Goal: Information Seeking & Learning: Learn about a topic

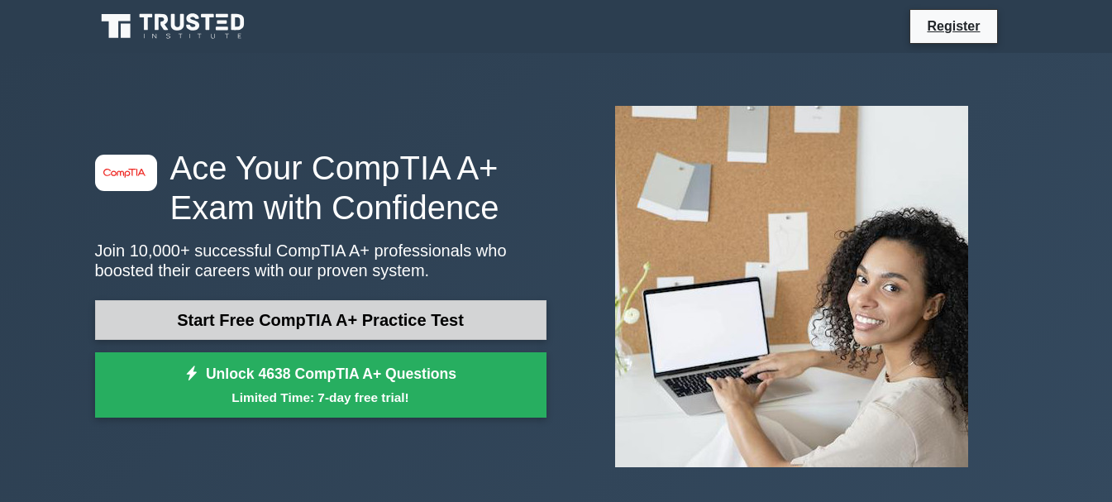
click at [431, 317] on link "Start Free CompTIA A+ Practice Test" at bounding box center [320, 320] width 451 height 40
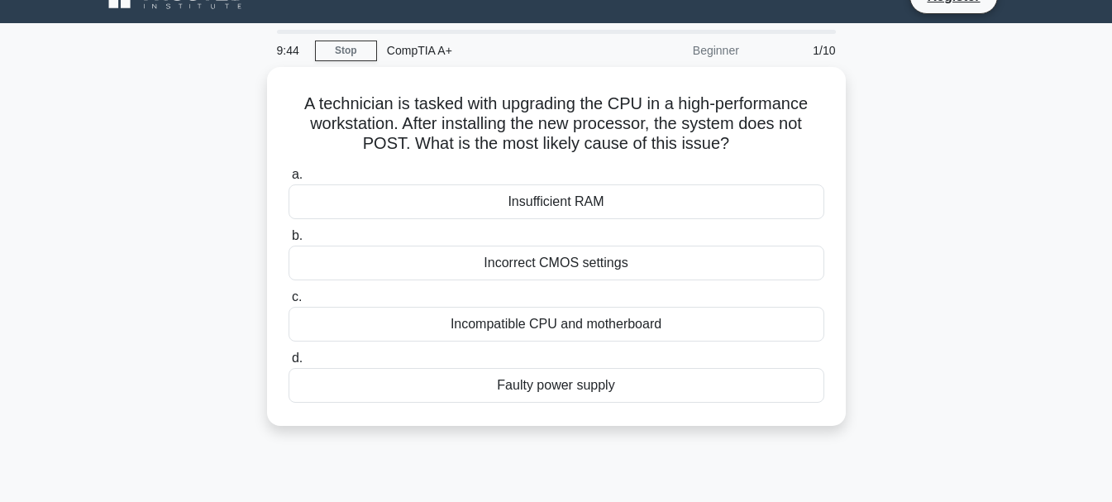
scroll to position [33, 0]
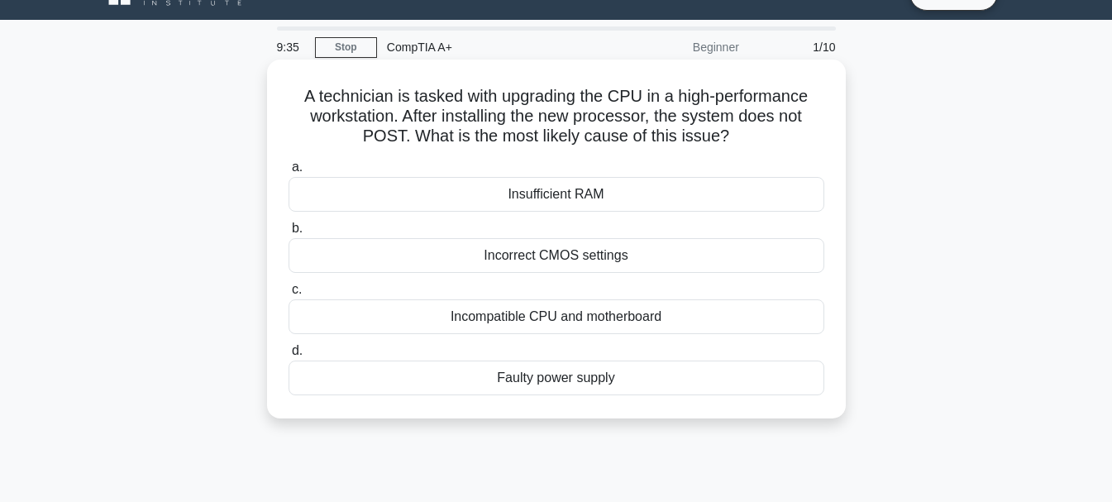
click at [549, 198] on div "Insufficient RAM" at bounding box center [556, 194] width 536 height 35
click at [288, 173] on input "a. Insufficient RAM" at bounding box center [288, 167] width 0 height 11
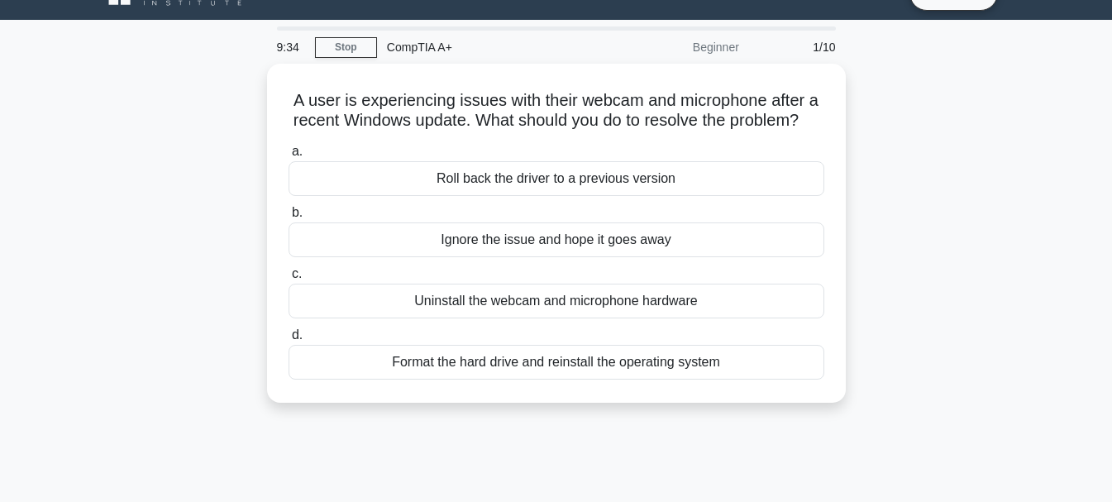
scroll to position [0, 0]
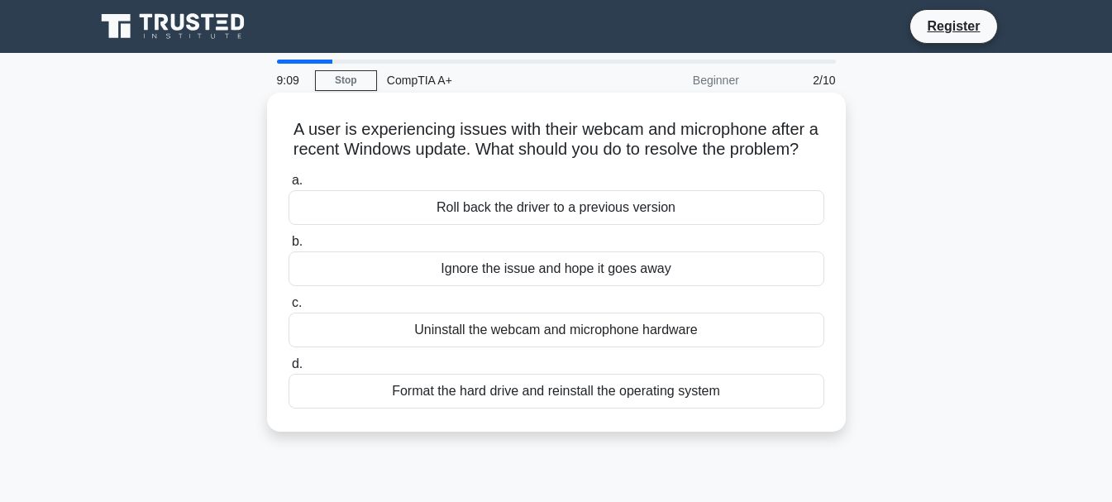
click at [576, 408] on div "Format the hard drive and reinstall the operating system" at bounding box center [556, 391] width 536 height 35
click at [288, 369] on input "d. Format the hard drive and reinstall the operating system" at bounding box center [288, 364] width 0 height 11
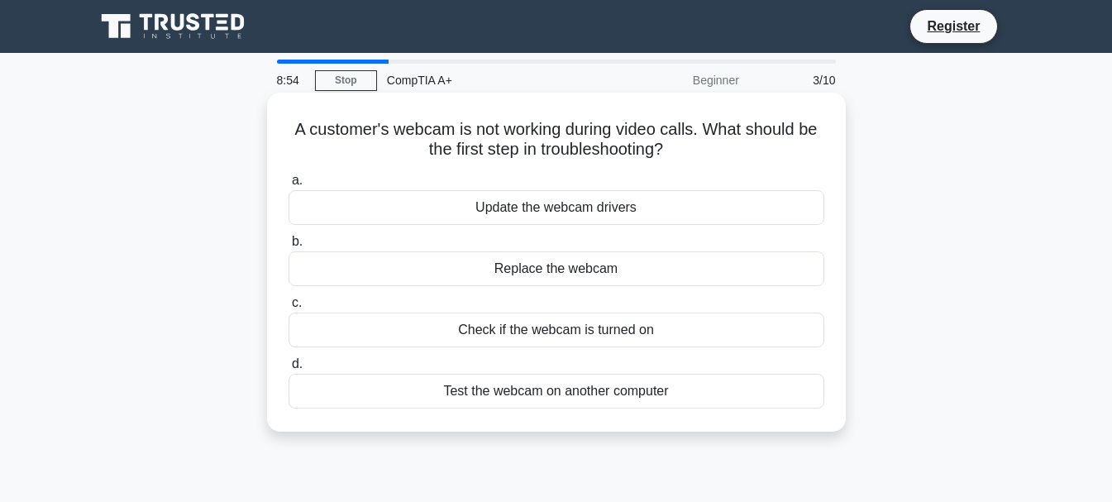
click at [591, 334] on div "Check if the webcam is turned on" at bounding box center [556, 329] width 536 height 35
click at [288, 308] on input "c. Check if the webcam is turned on" at bounding box center [288, 303] width 0 height 11
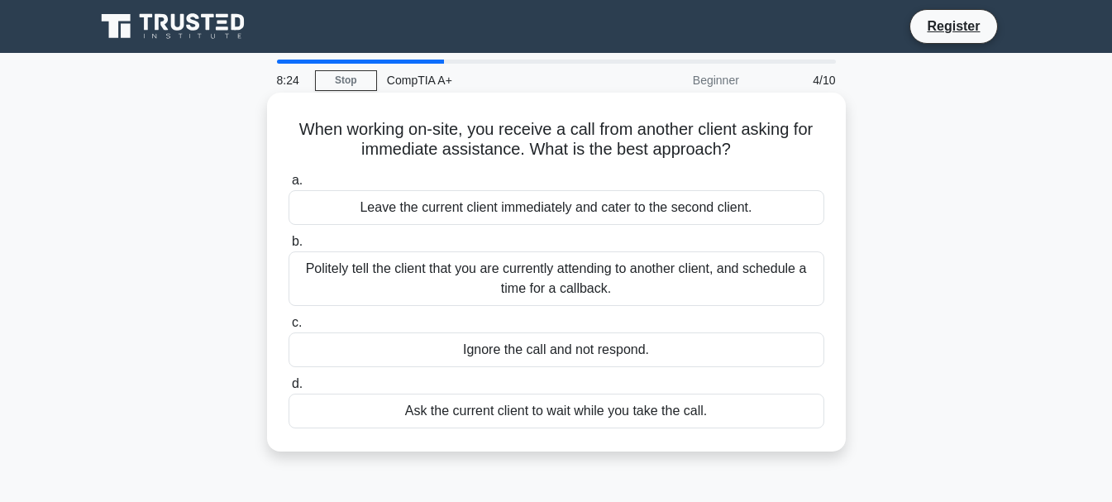
click at [591, 280] on div "Politely tell the client that you are currently attending to another client, an…" at bounding box center [556, 278] width 536 height 55
click at [288, 247] on input "b. Politely tell the client that you are currently attending to another client,…" at bounding box center [288, 241] width 0 height 11
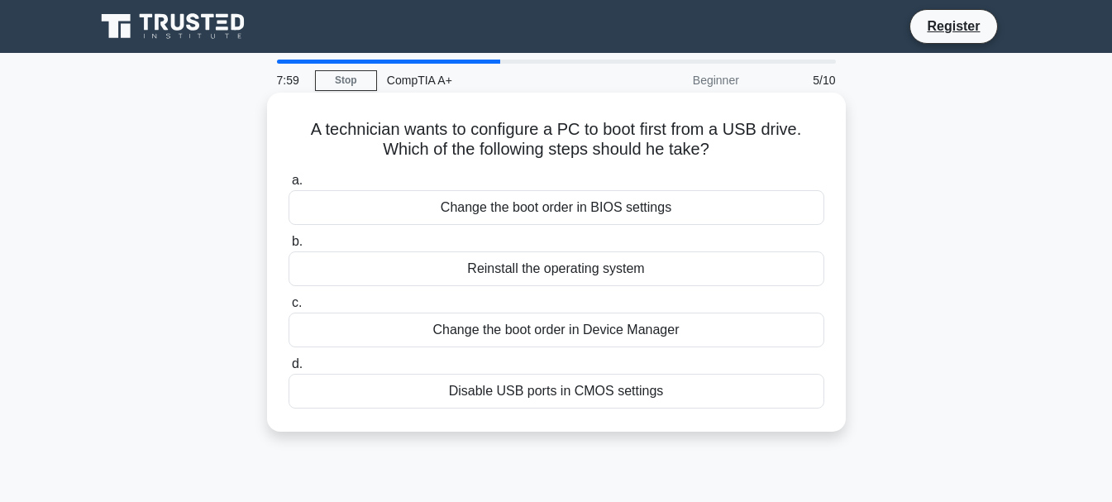
click at [588, 208] on div "Change the boot order in BIOS settings" at bounding box center [556, 207] width 536 height 35
click at [288, 186] on input "a. Change the boot order in BIOS settings" at bounding box center [288, 180] width 0 height 11
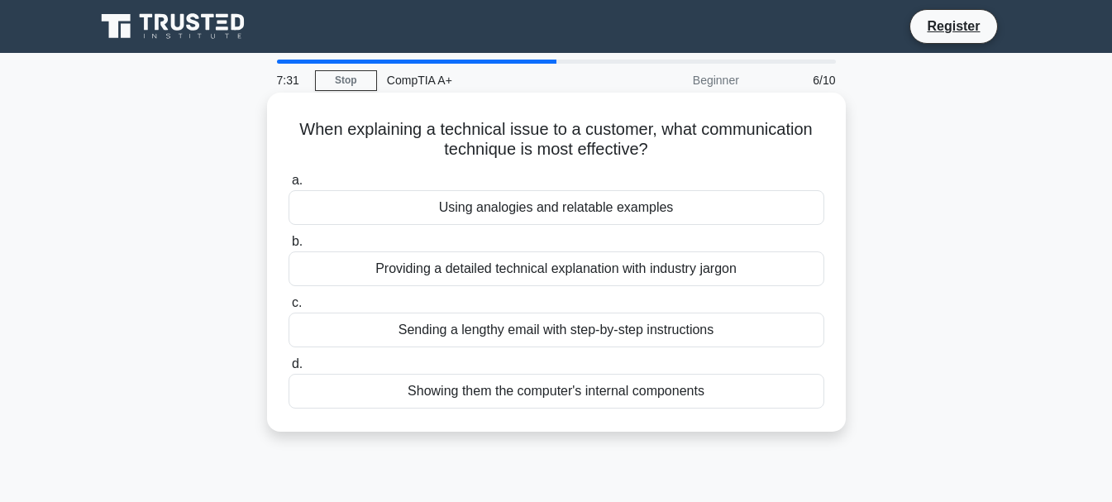
click at [559, 269] on div "Providing a detailed technical explanation with industry jargon" at bounding box center [556, 268] width 536 height 35
click at [288, 247] on input "b. Providing a detailed technical explanation with industry jargon" at bounding box center [288, 241] width 0 height 11
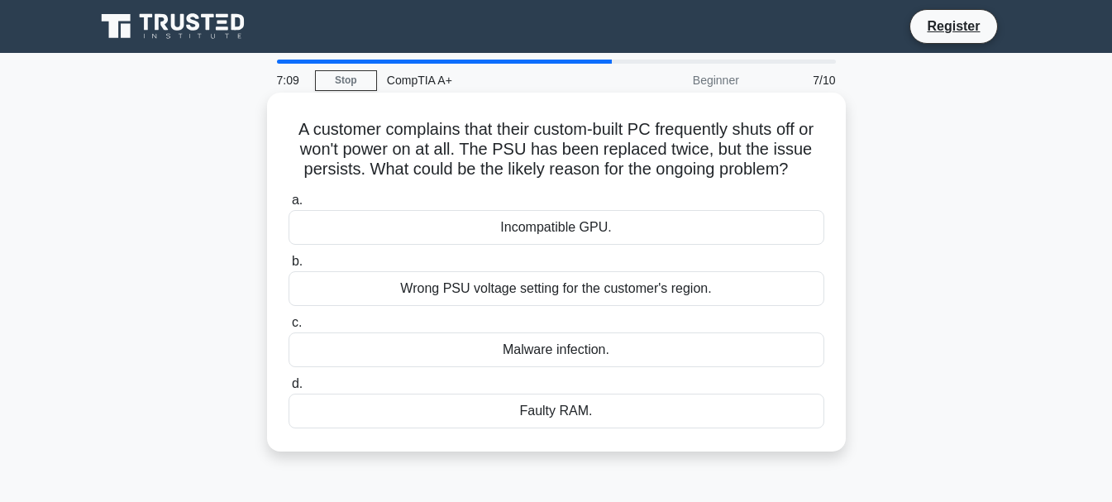
click at [534, 357] on div "Malware infection." at bounding box center [556, 349] width 536 height 35
click at [288, 328] on input "c. Malware infection." at bounding box center [288, 322] width 0 height 11
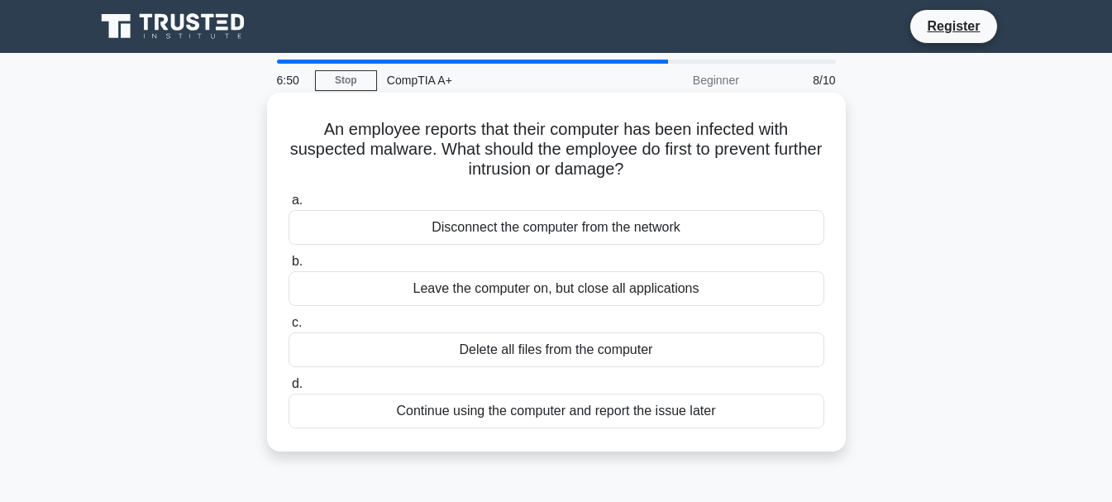
click at [588, 293] on div "Leave the computer on, but close all applications" at bounding box center [556, 288] width 536 height 35
click at [288, 267] on input "b. Leave the computer on, but close all applications" at bounding box center [288, 261] width 0 height 11
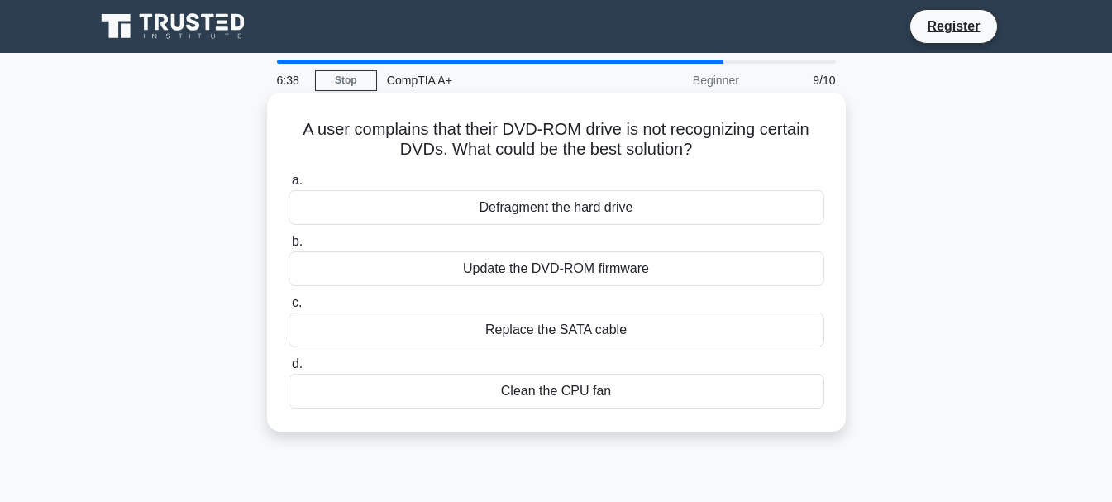
click at [588, 271] on div "Update the DVD-ROM firmware" at bounding box center [556, 268] width 536 height 35
click at [288, 247] on input "b. Update the DVD-ROM firmware" at bounding box center [288, 241] width 0 height 11
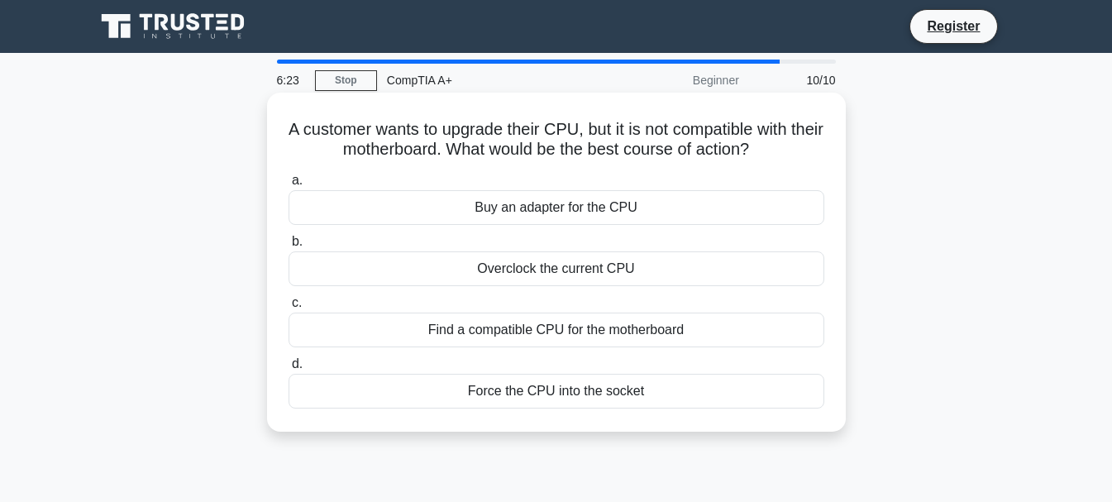
click at [534, 337] on div "Find a compatible CPU for the motherboard" at bounding box center [556, 329] width 536 height 35
click at [288, 308] on input "c. Find a compatible CPU for the motherboard" at bounding box center [288, 303] width 0 height 11
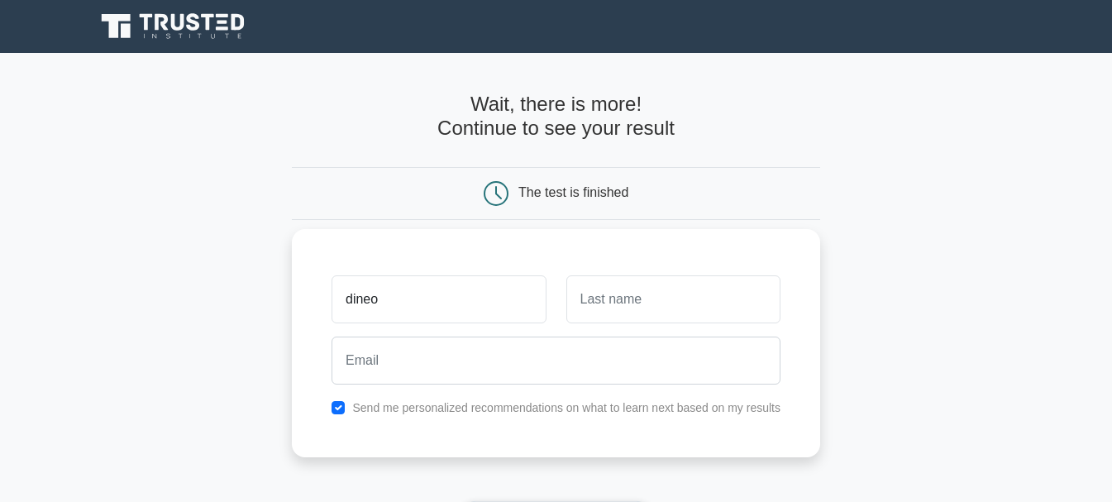
type input "dineo"
click at [615, 292] on input "text" at bounding box center [673, 299] width 214 height 48
type input "ntuli"
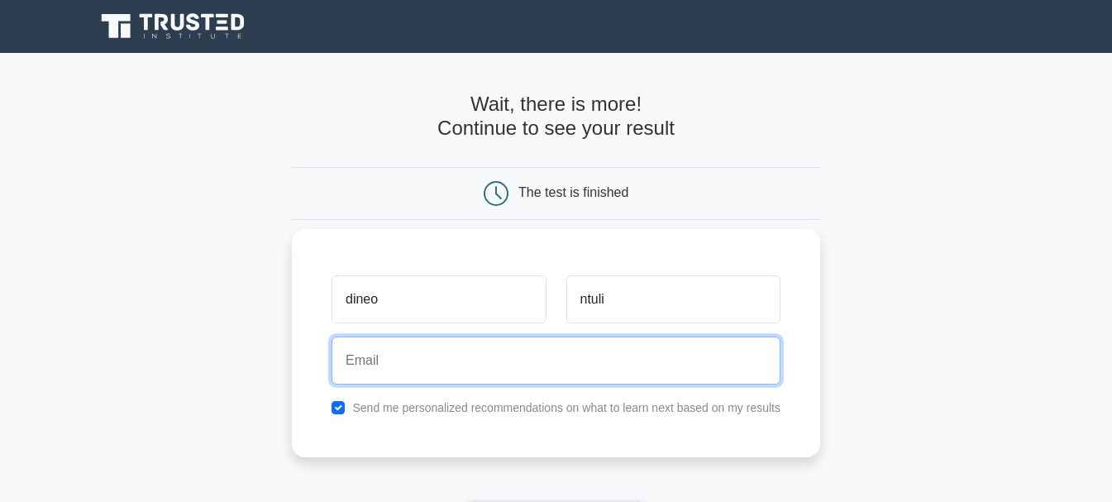
click at [513, 363] on input "email" at bounding box center [555, 360] width 449 height 48
type input "[EMAIL_ADDRESS][DOMAIN_NAME]"
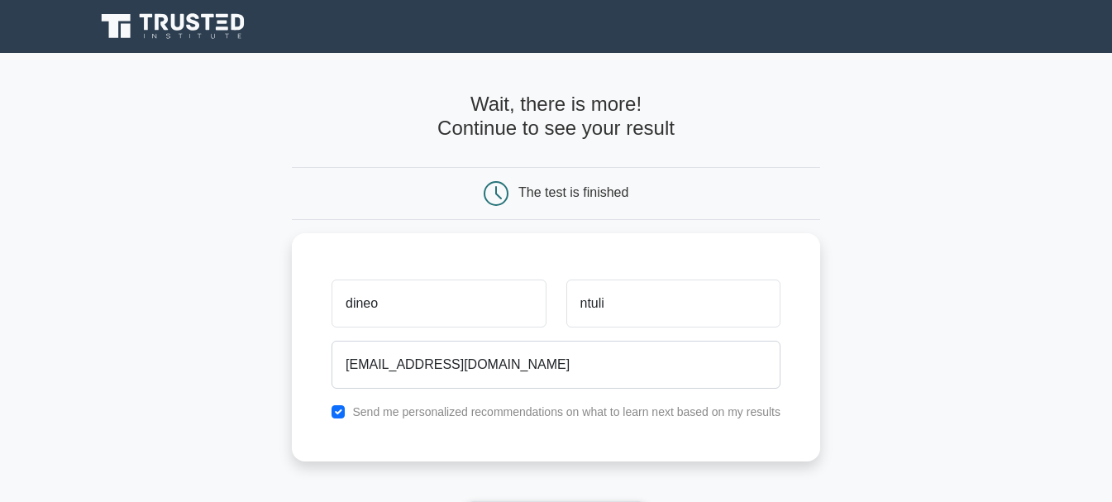
click at [231, 210] on main "Wait, there is more! Continue to see your result The test is finished dineo ntu…" at bounding box center [556, 350] width 1112 height 595
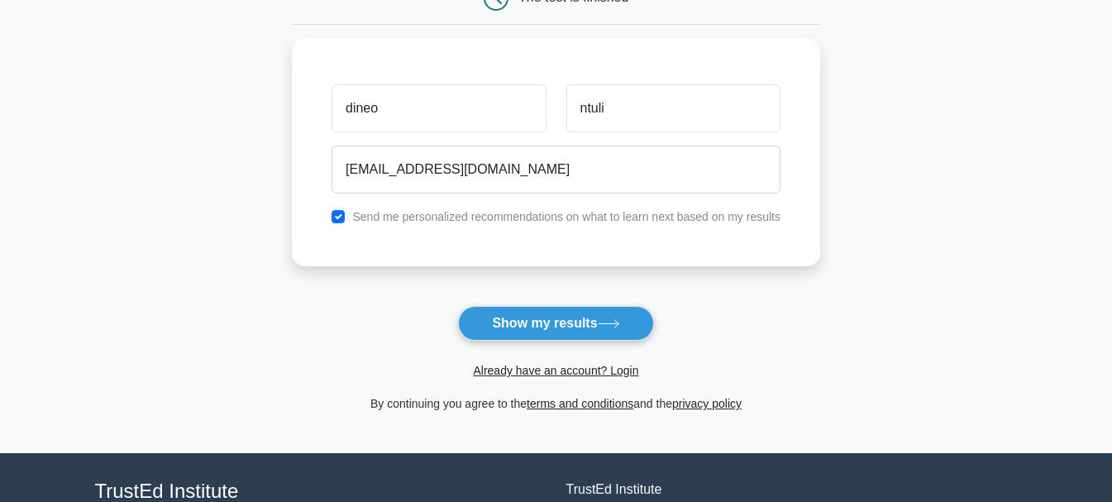
scroll to position [231, 0]
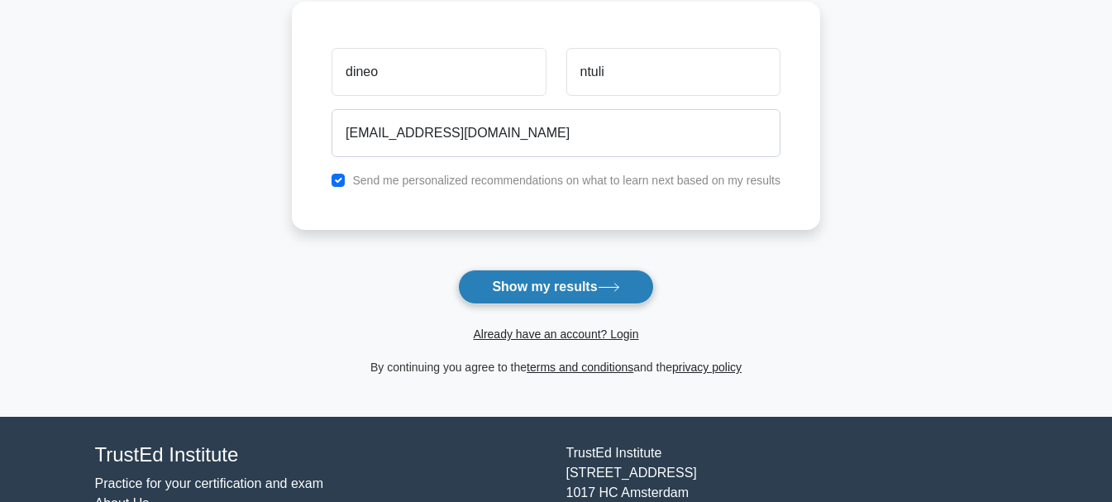
click at [540, 288] on button "Show my results" at bounding box center [555, 286] width 195 height 35
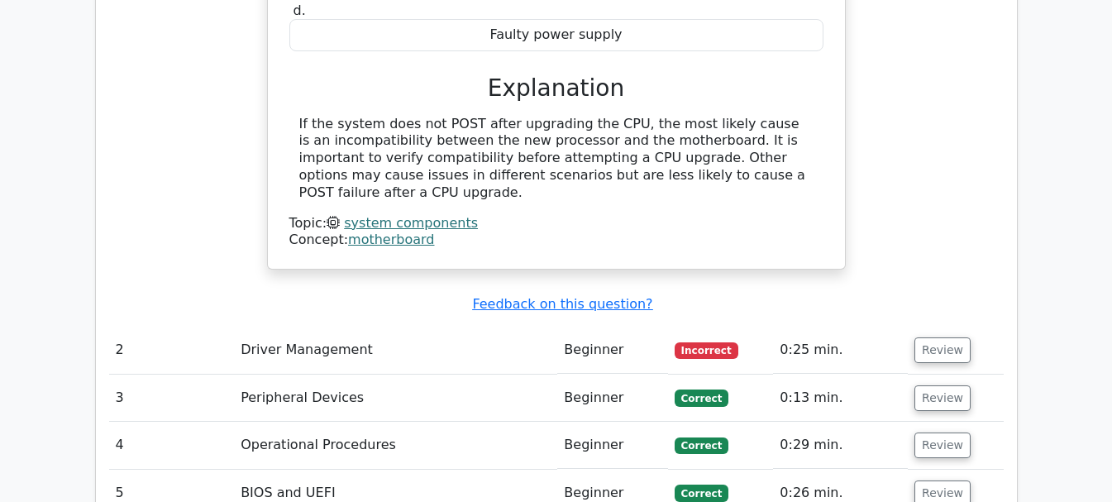
scroll to position [1752, 0]
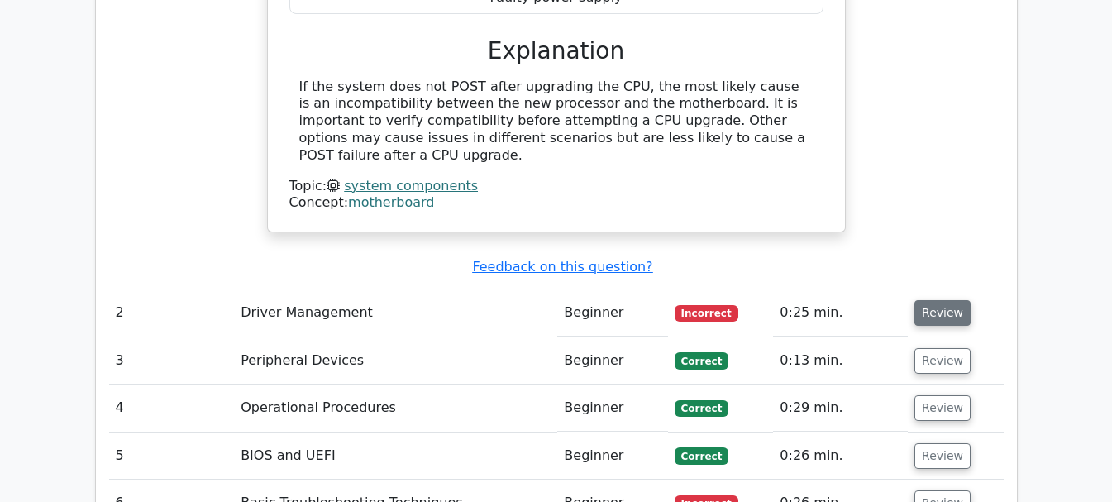
click at [917, 300] on button "Review" at bounding box center [942, 313] width 56 height 26
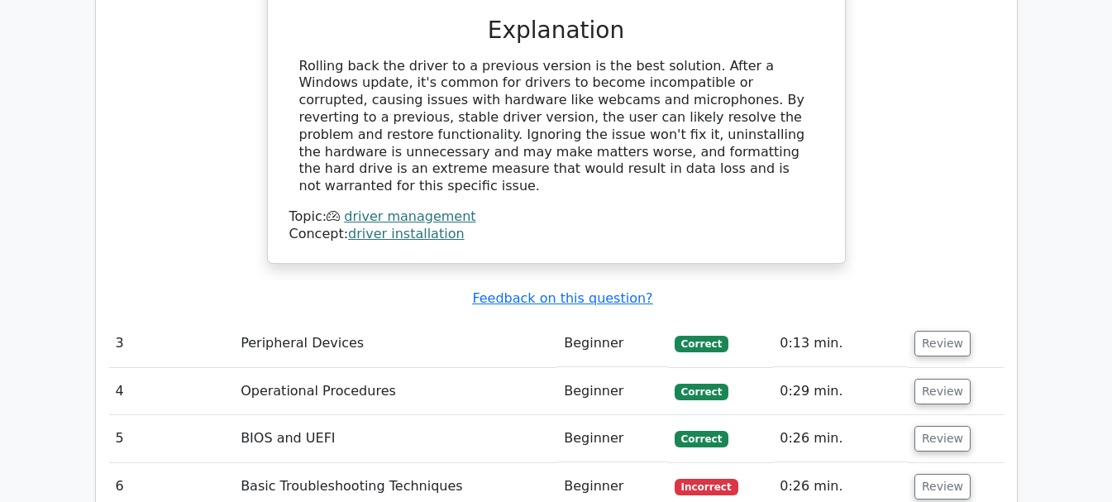
scroll to position [2413, 0]
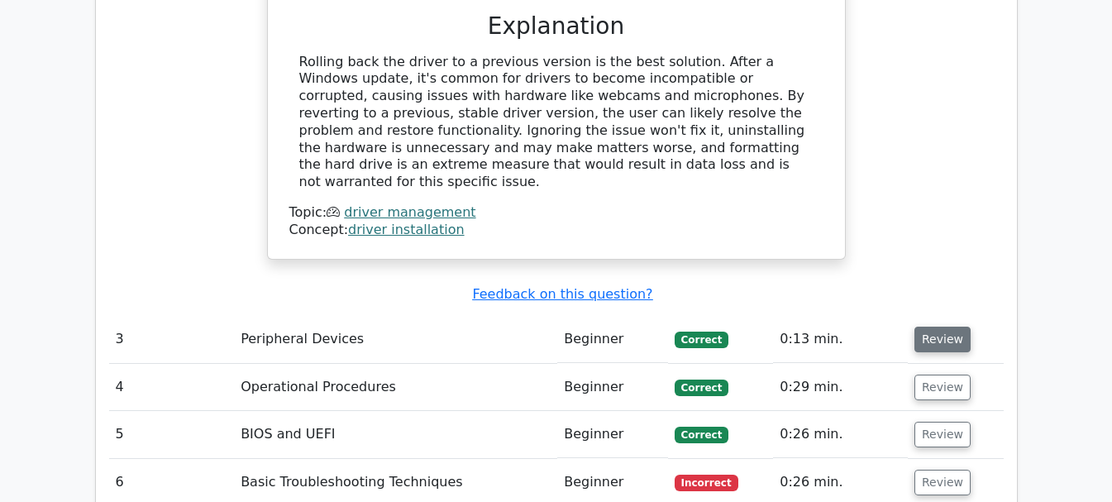
click at [926, 326] on button "Review" at bounding box center [942, 339] width 56 height 26
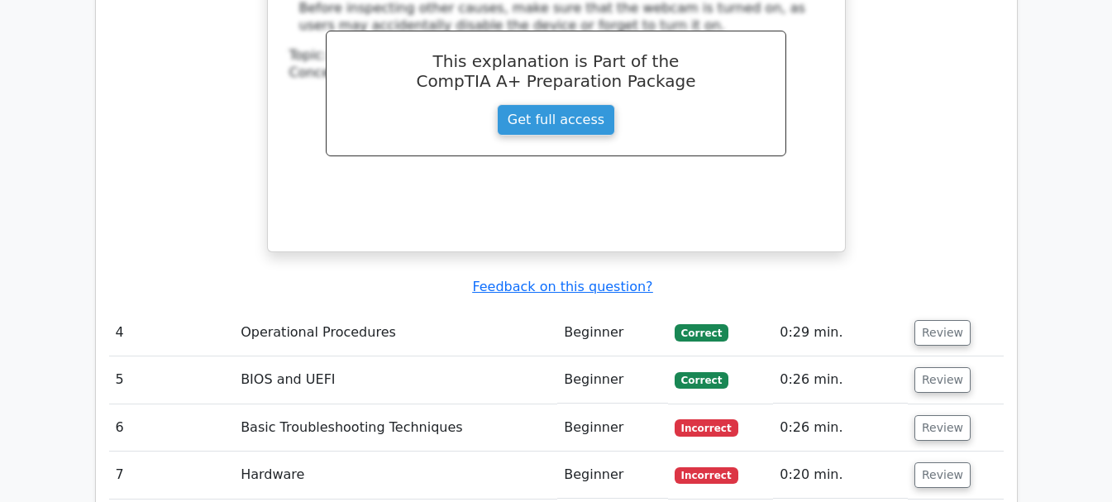
scroll to position [3141, 0]
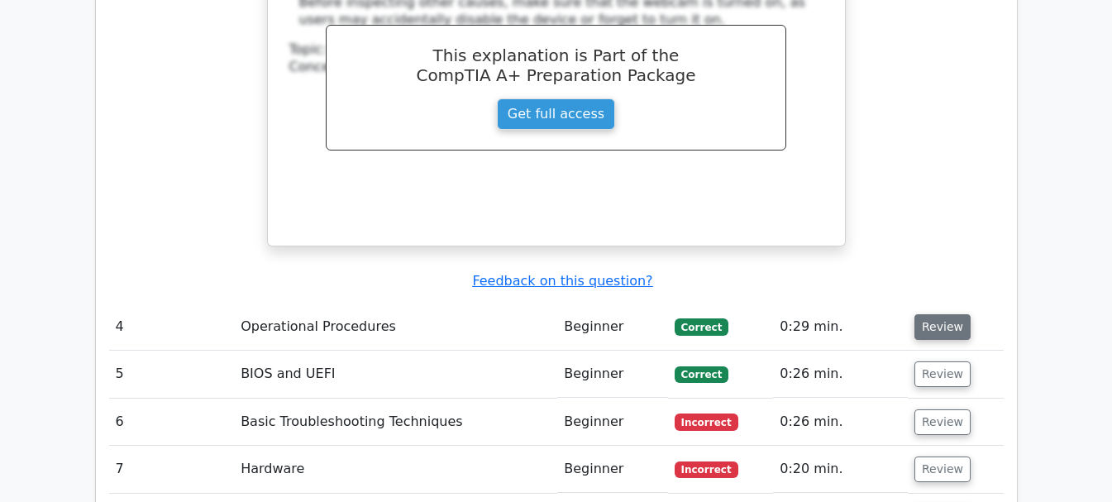
click at [932, 314] on button "Review" at bounding box center [942, 327] width 56 height 26
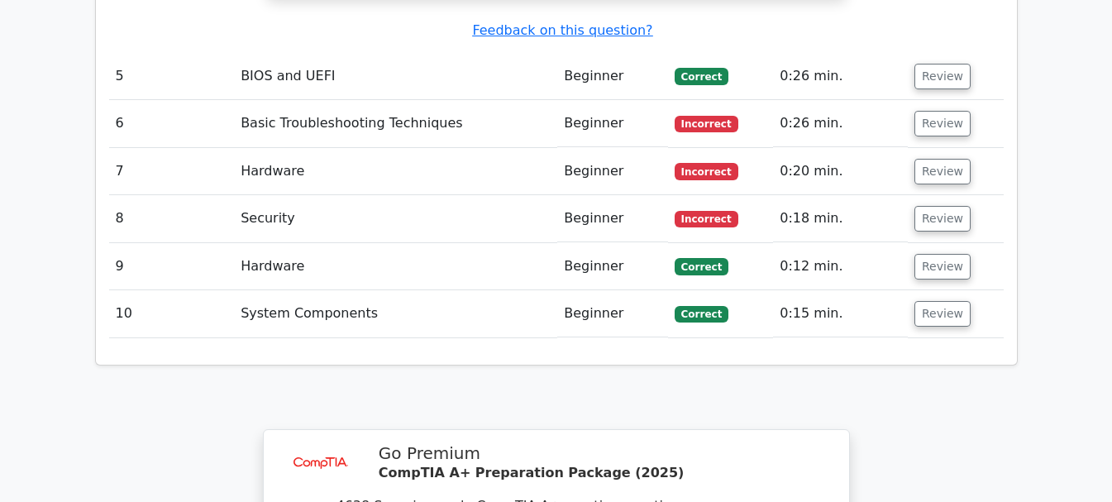
scroll to position [3956, 0]
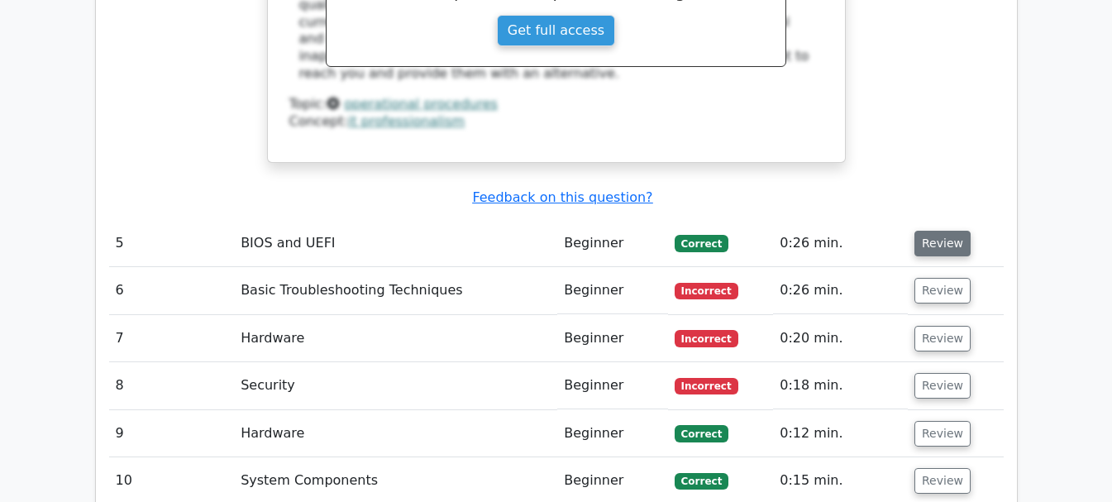
click at [952, 231] on button "Review" at bounding box center [942, 244] width 56 height 26
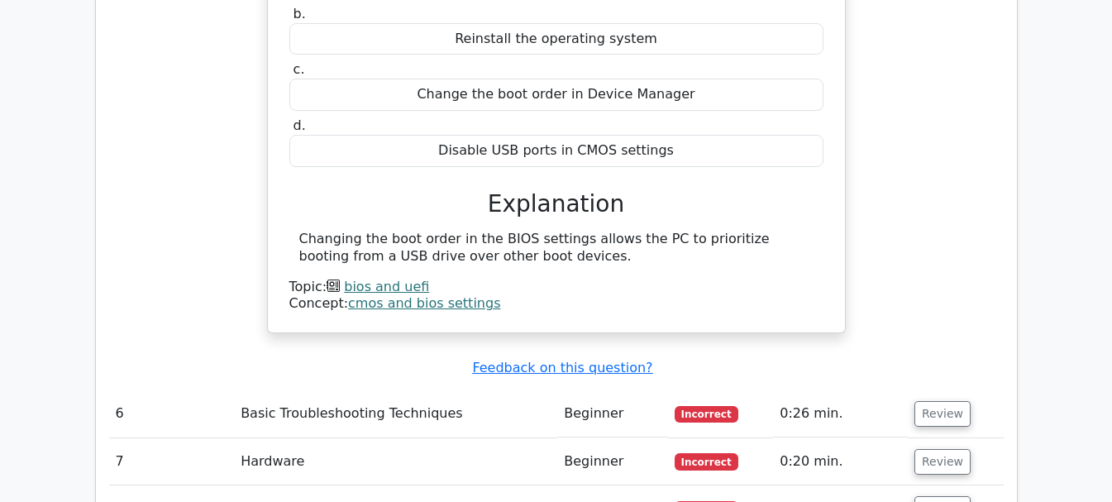
scroll to position [4352, 0]
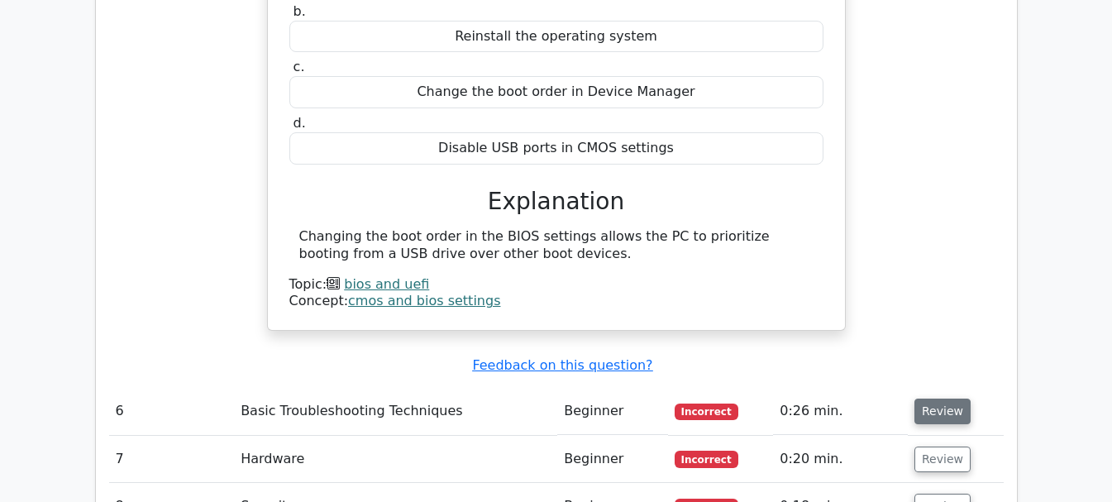
click at [941, 398] on button "Review" at bounding box center [942, 411] width 56 height 26
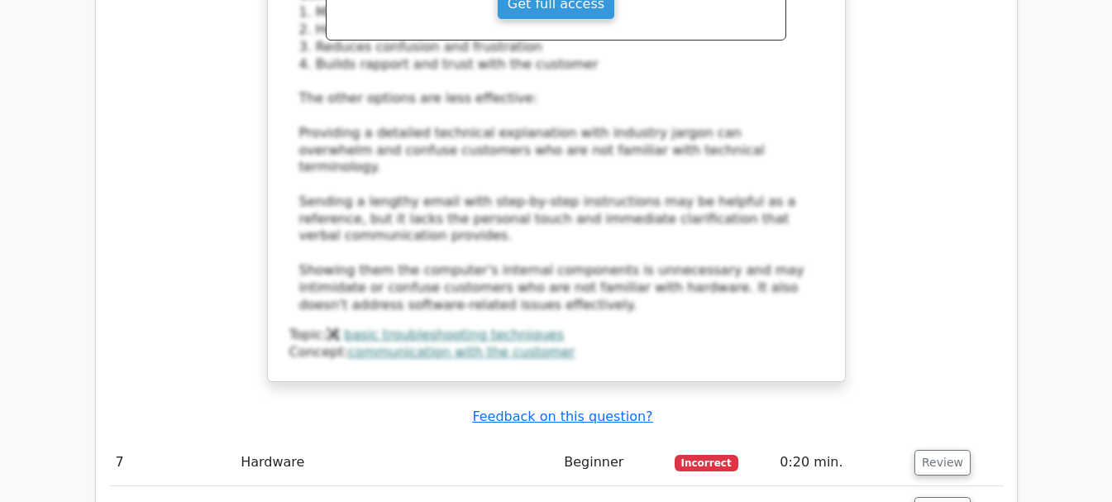
scroll to position [5443, 0]
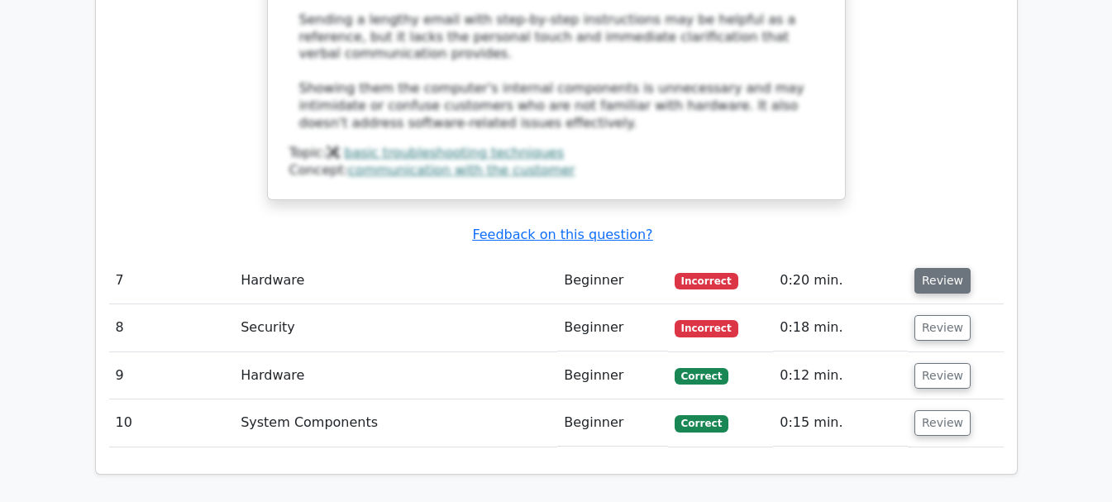
click at [946, 268] on button "Review" at bounding box center [942, 281] width 56 height 26
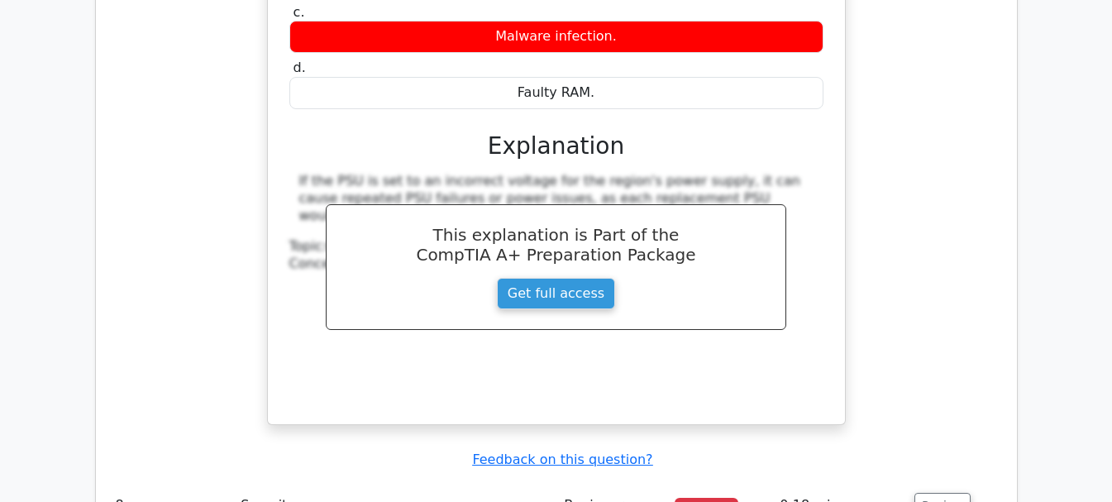
scroll to position [6005, 0]
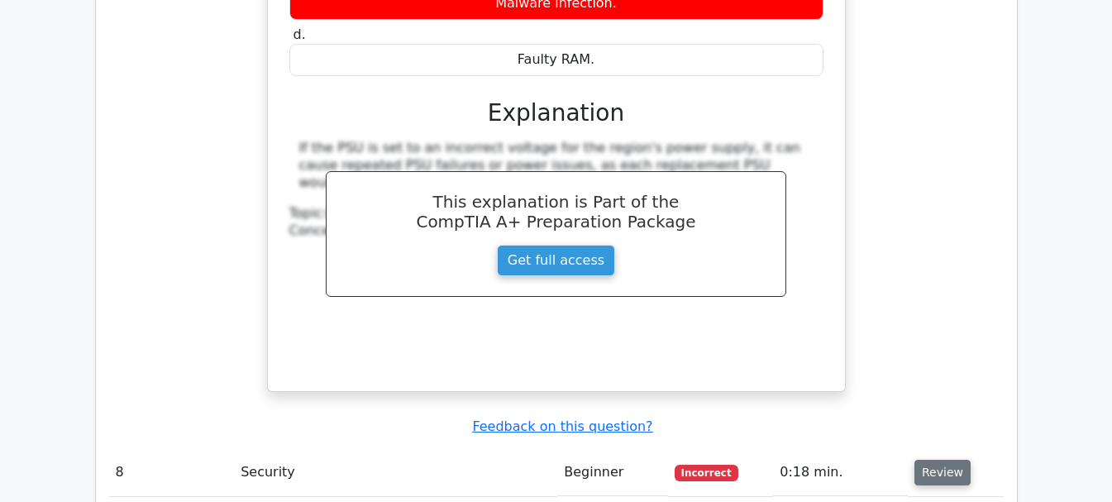
click at [922, 460] on button "Review" at bounding box center [942, 473] width 56 height 26
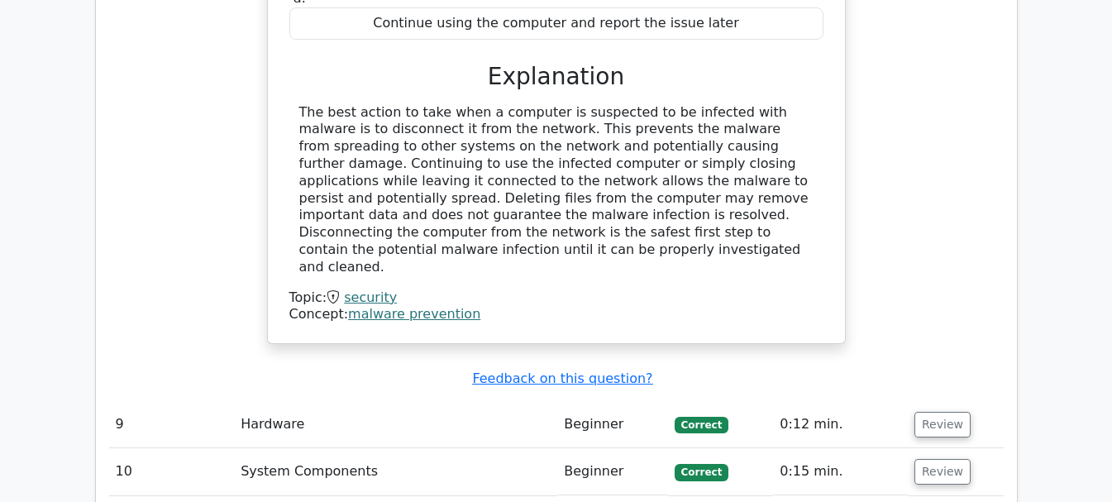
scroll to position [6799, 0]
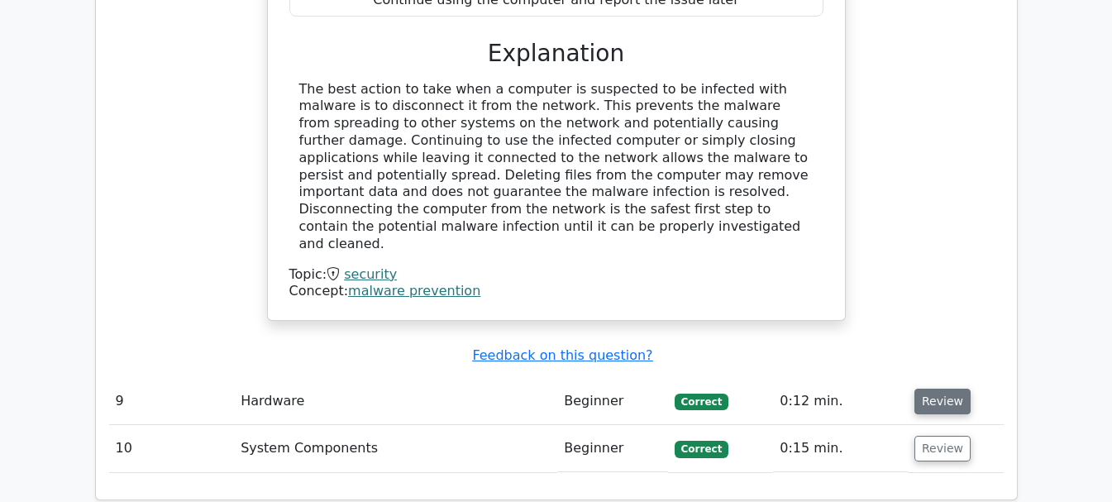
click at [922, 388] on button "Review" at bounding box center [942, 401] width 56 height 26
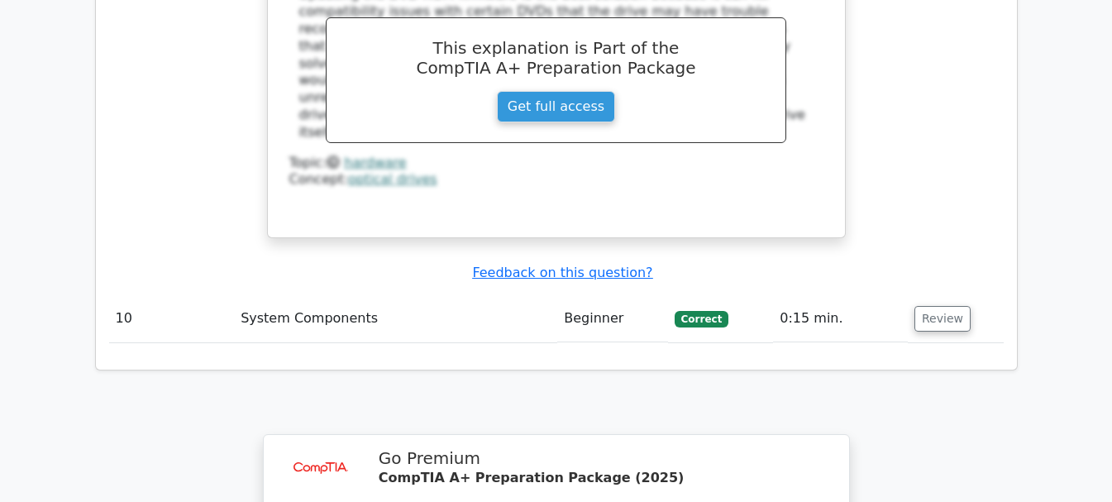
scroll to position [7592, 0]
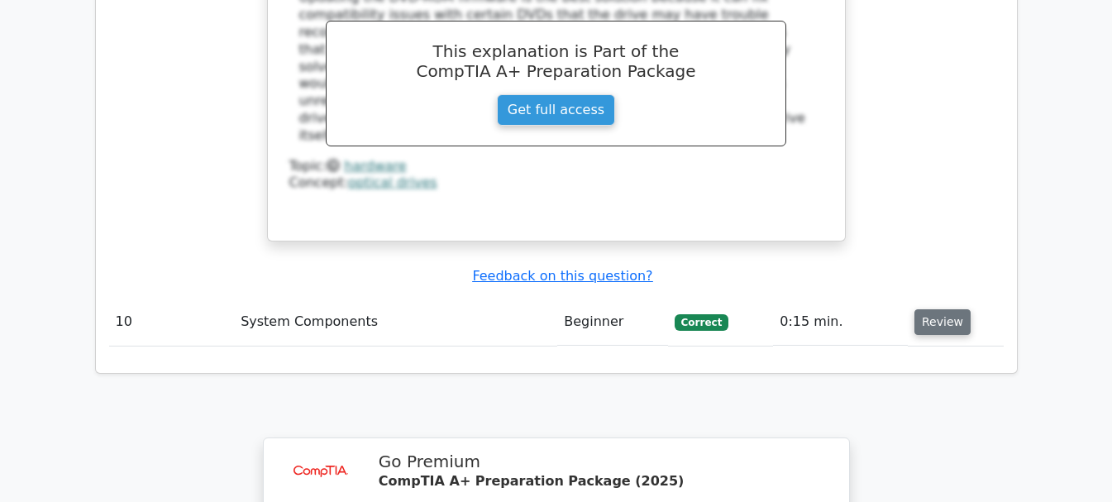
click at [932, 309] on button "Review" at bounding box center [942, 322] width 56 height 26
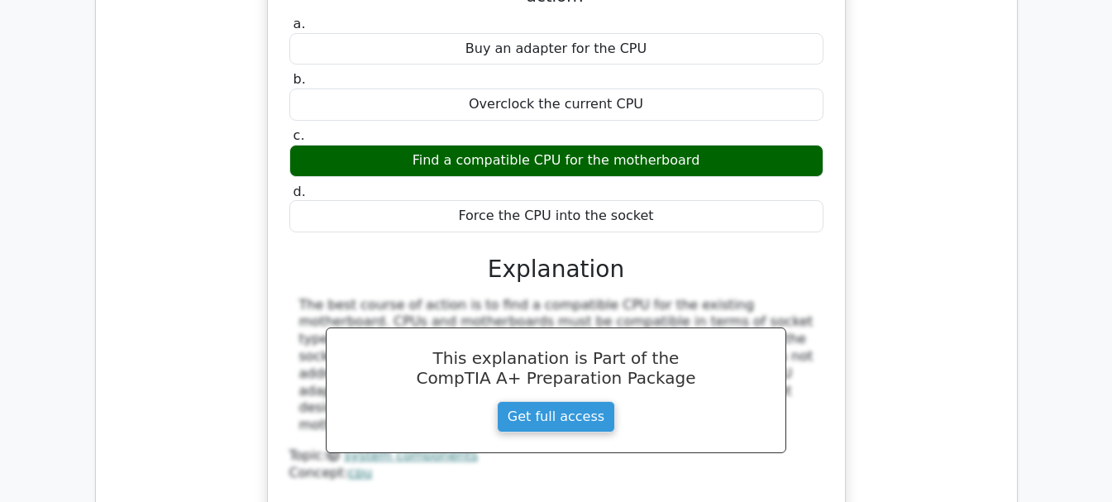
scroll to position [8022, 0]
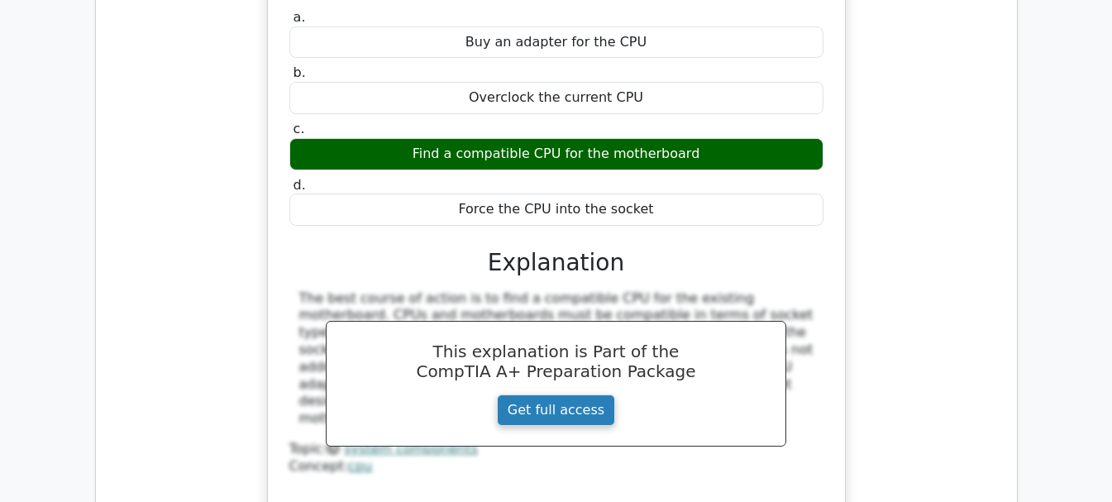
click at [578, 394] on link "Get full access" at bounding box center [556, 409] width 118 height 31
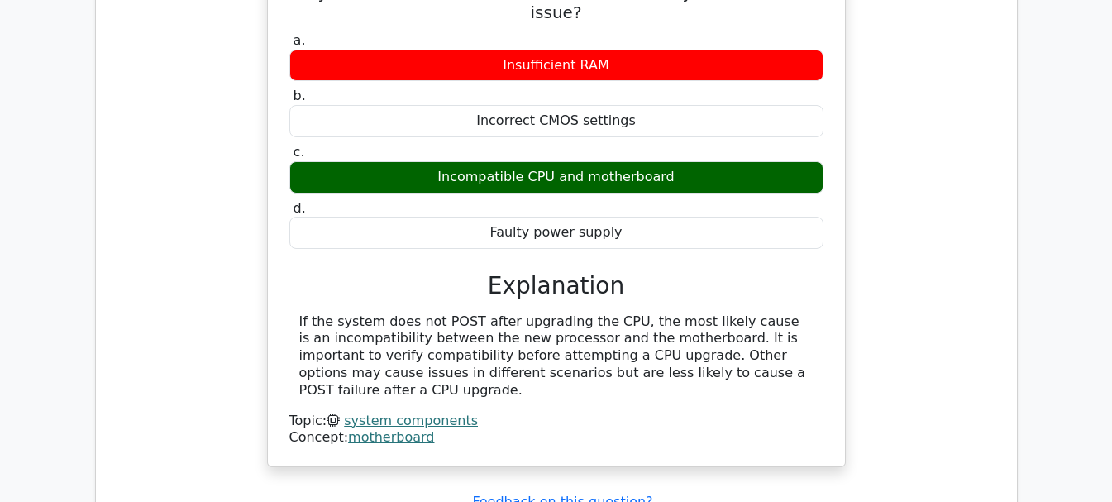
scroll to position [1587, 0]
